Goal: Navigation & Orientation: Find specific page/section

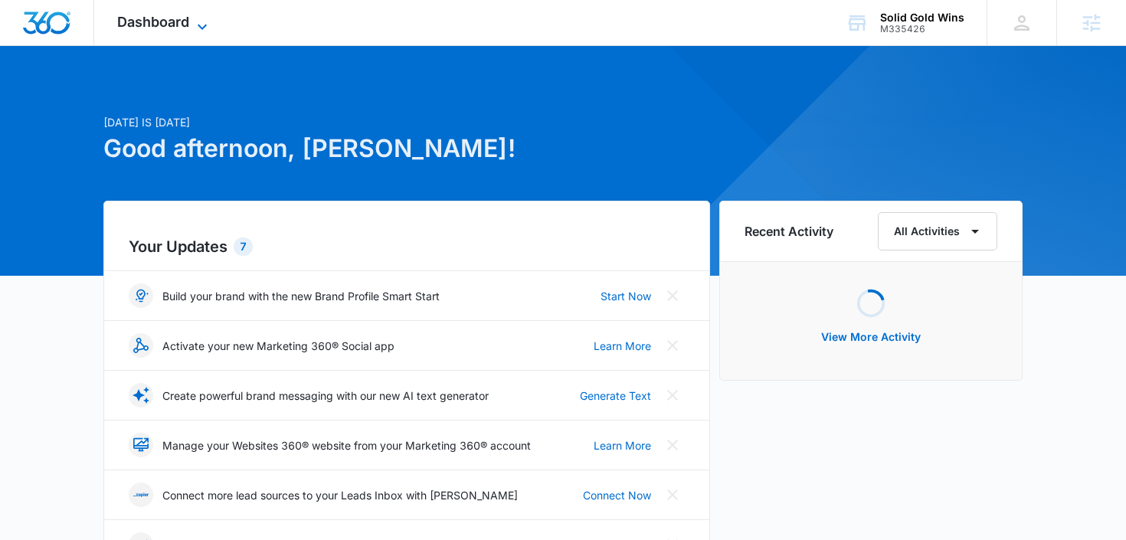
click at [178, 26] on span "Dashboard" at bounding box center [153, 22] width 72 height 16
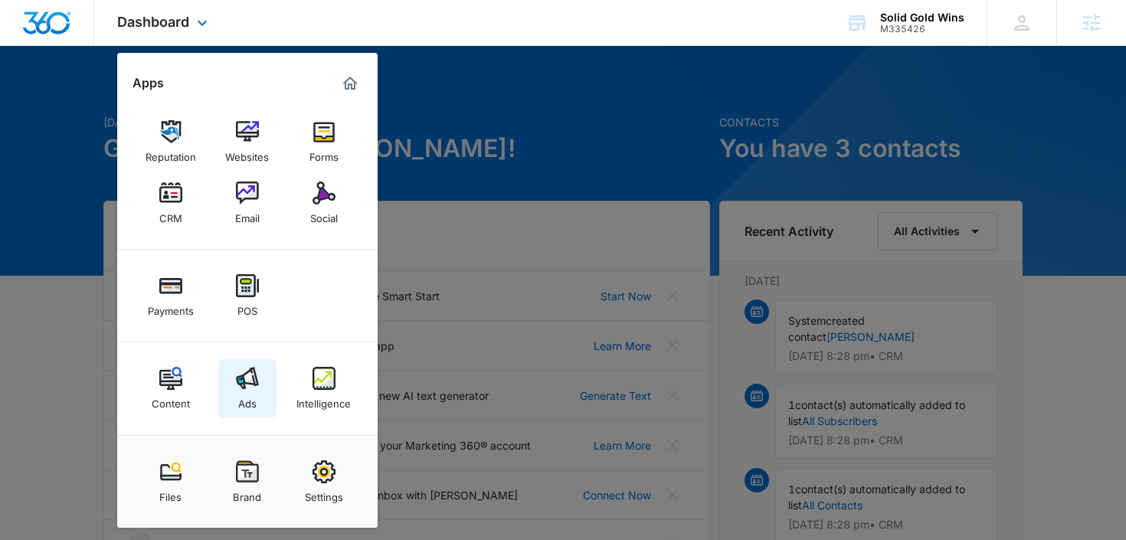
click at [254, 396] on div "Ads" at bounding box center [247, 400] width 18 height 20
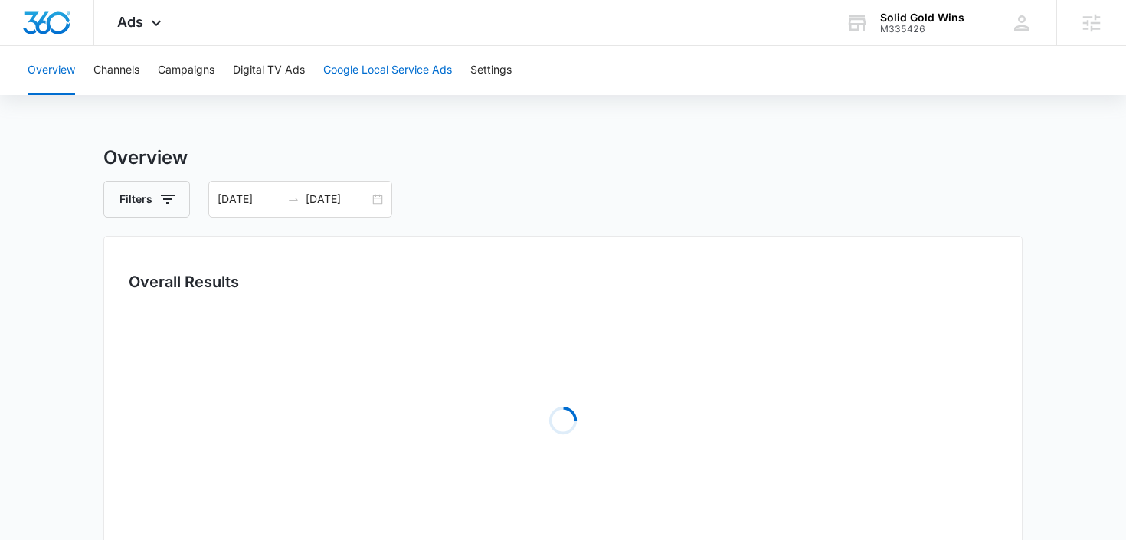
click at [348, 80] on button "Google Local Service Ads" at bounding box center [387, 70] width 129 height 49
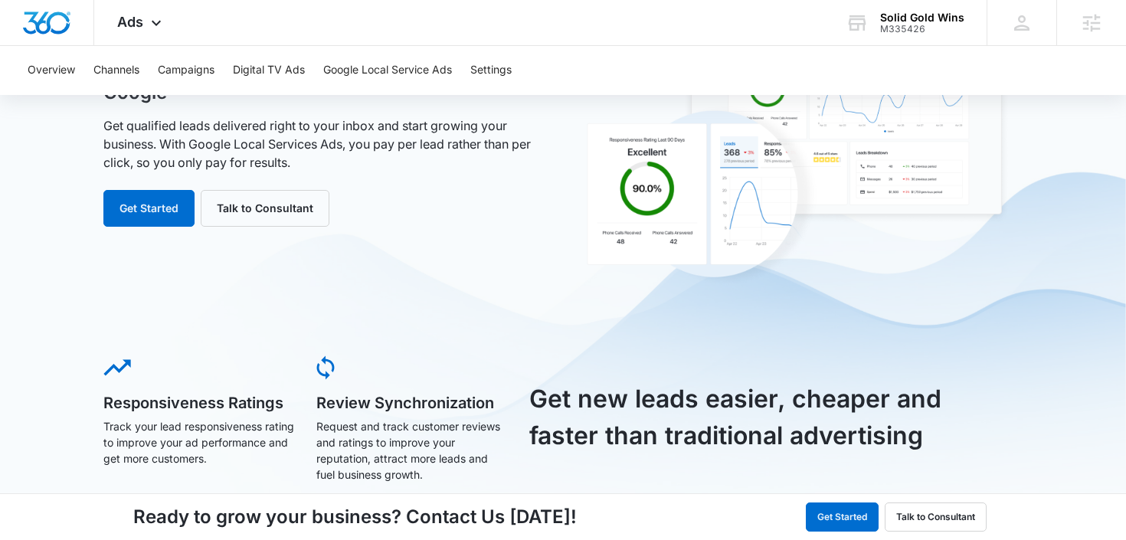
scroll to position [152, 0]
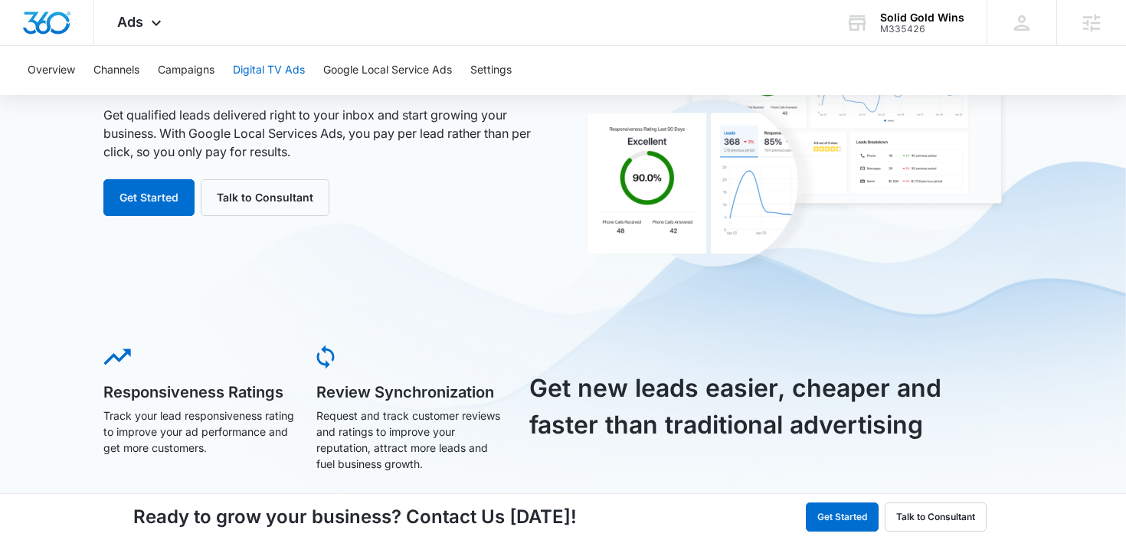
click at [289, 68] on button "Digital TV Ads" at bounding box center [269, 70] width 72 height 49
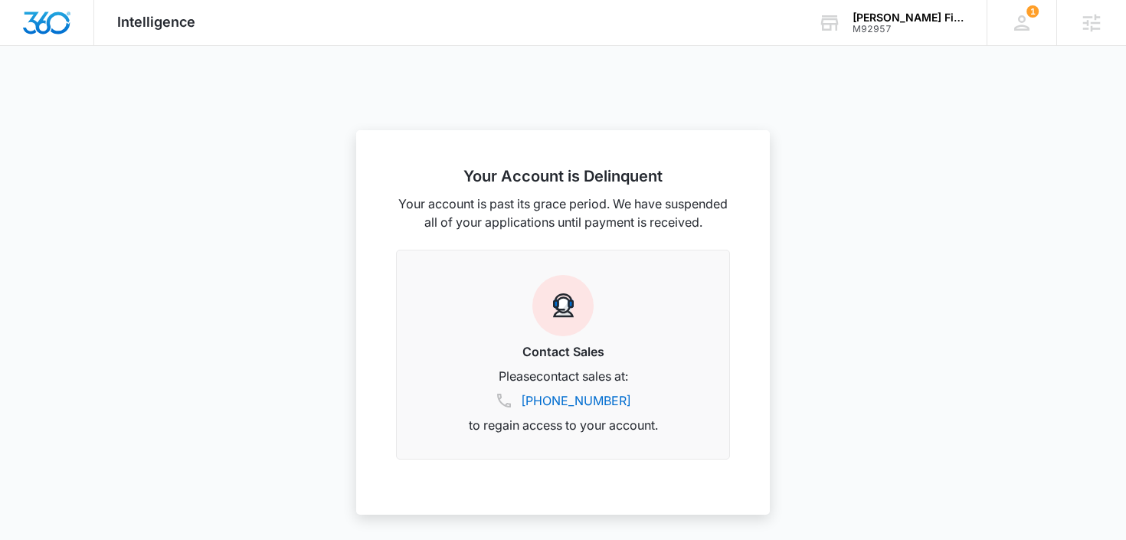
scroll to position [86, 0]
